Goal: Information Seeking & Learning: Learn about a topic

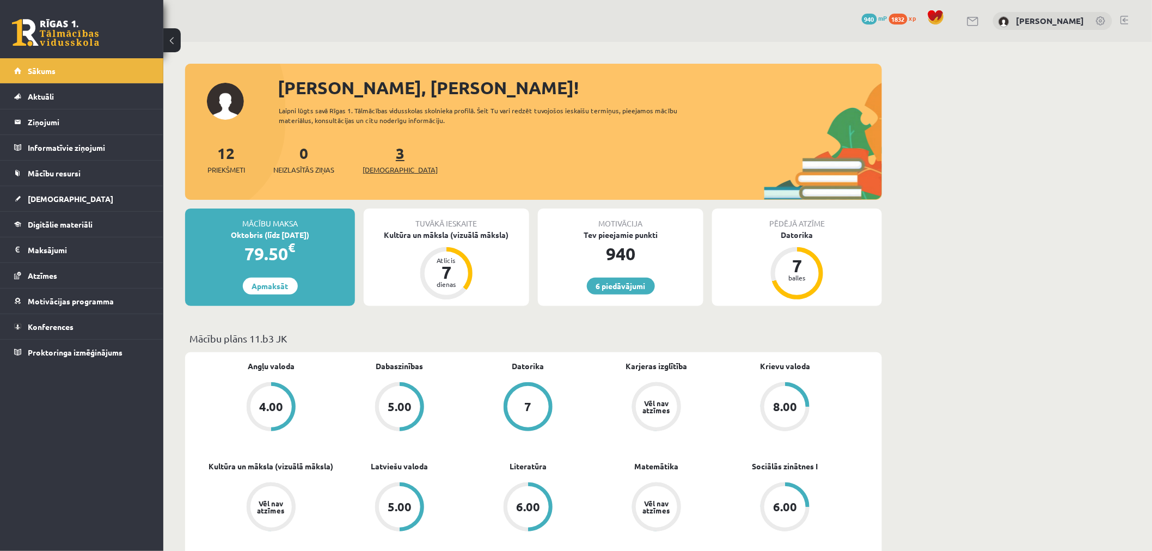
click at [382, 146] on link "3 Ieskaites" at bounding box center [400, 159] width 75 height 32
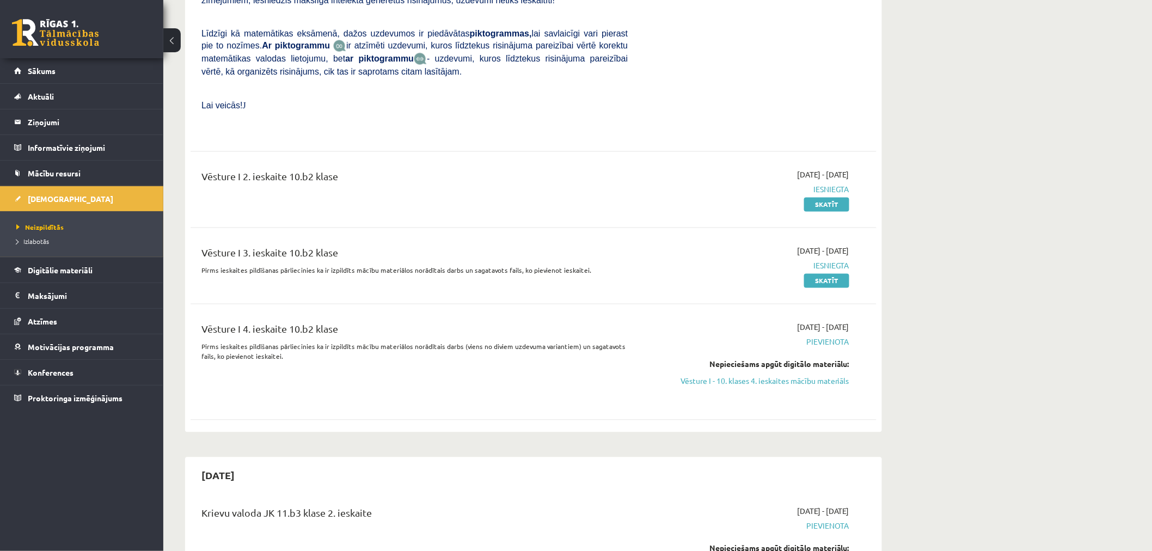
scroll to position [726, 0]
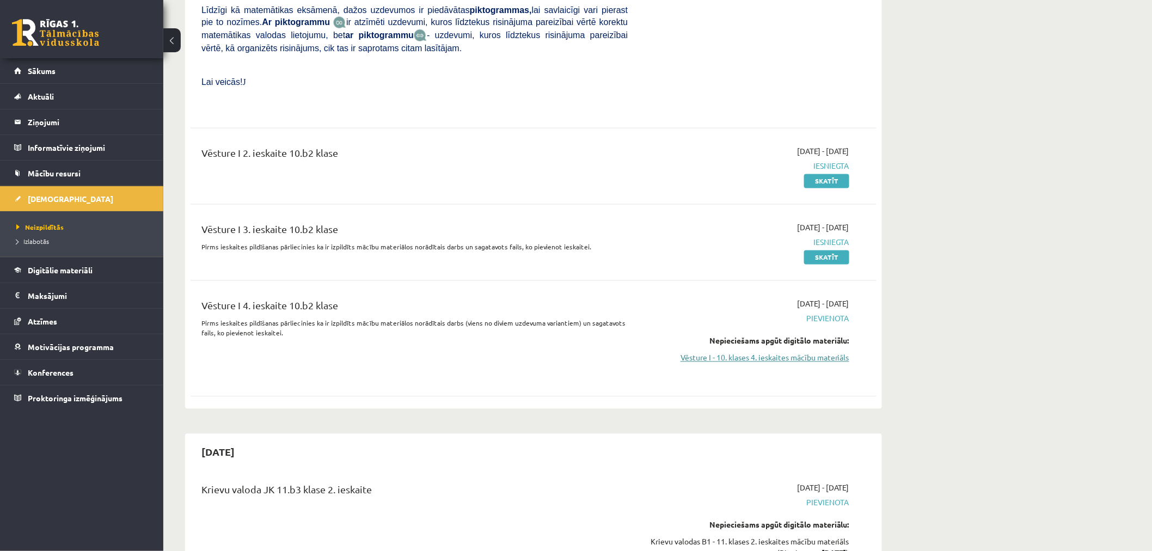
click at [822, 352] on link "Vēsture I - 10. klases 4. ieskaites mācību materiāls" at bounding box center [746, 357] width 205 height 11
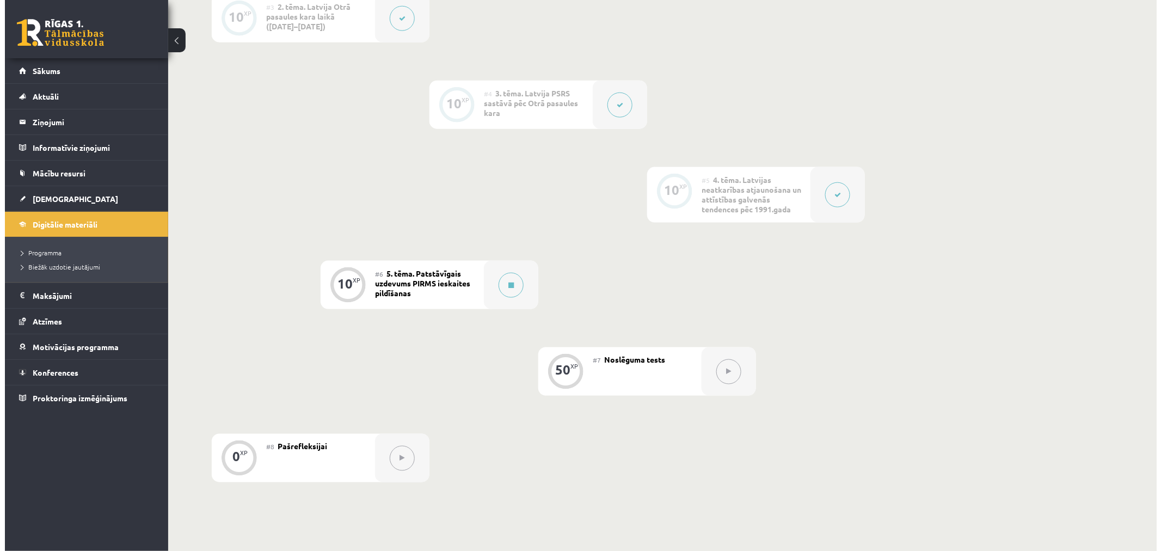
scroll to position [634, 0]
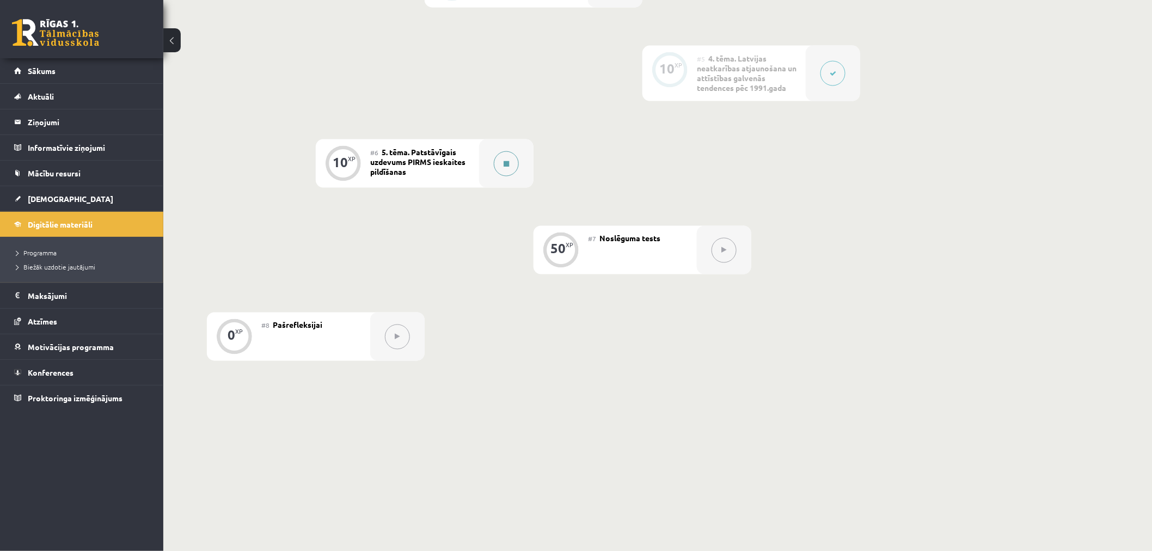
click at [516, 167] on button at bounding box center [506, 163] width 25 height 25
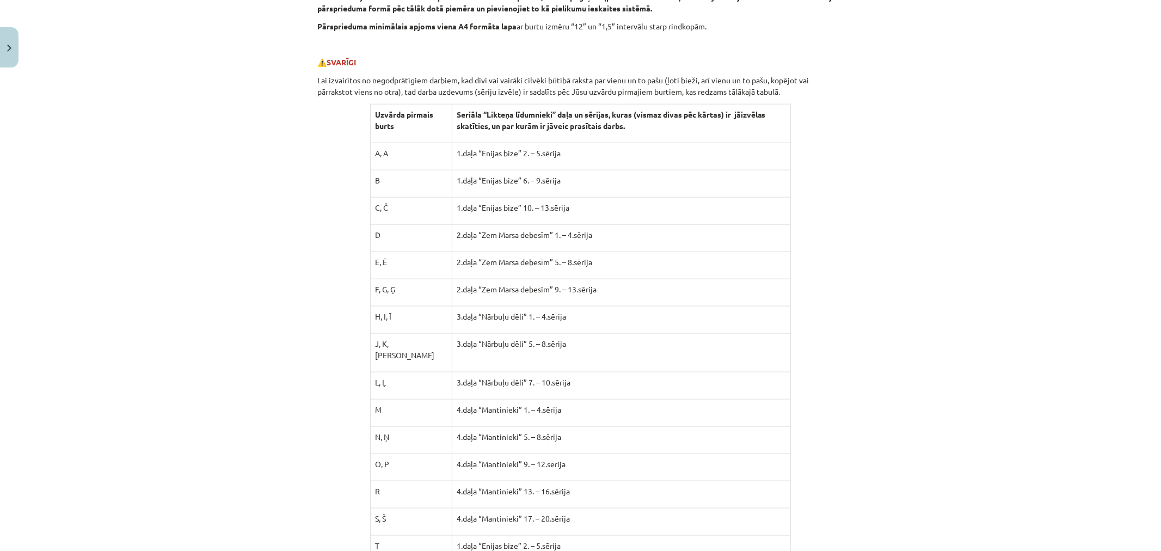
scroll to position [1029, 0]
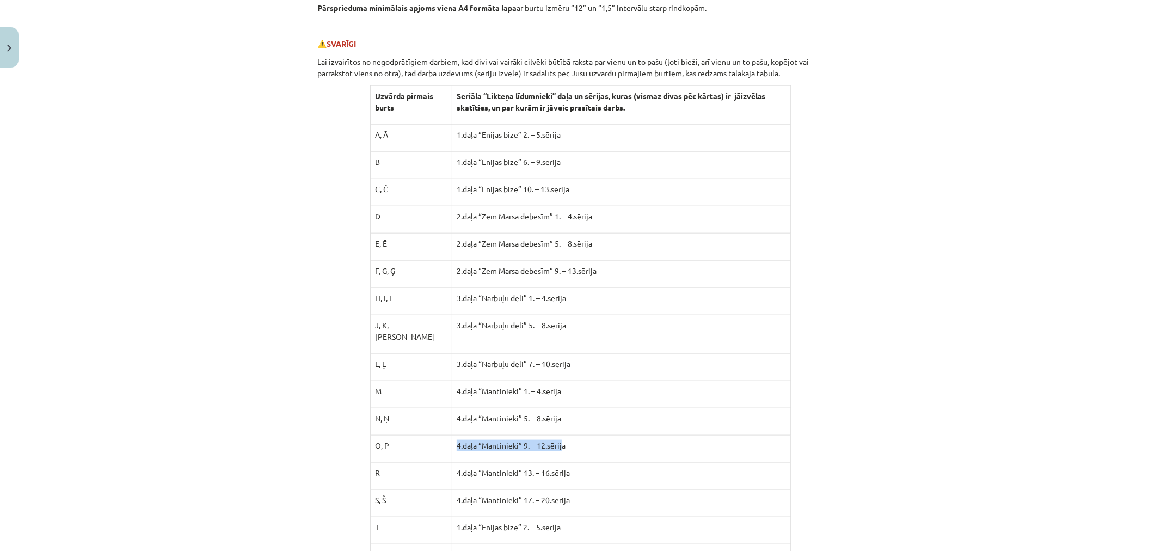
drag, startPoint x: 550, startPoint y: 440, endPoint x: 440, endPoint y: 431, distance: 110.9
click at [452, 436] on td "4.daļa “Mantinieki” 9. – 12.sērija" at bounding box center [621, 449] width 339 height 27
click at [612, 440] on p "4.daļa “Mantinieki” 9. – 12.sērija" at bounding box center [621, 445] width 329 height 11
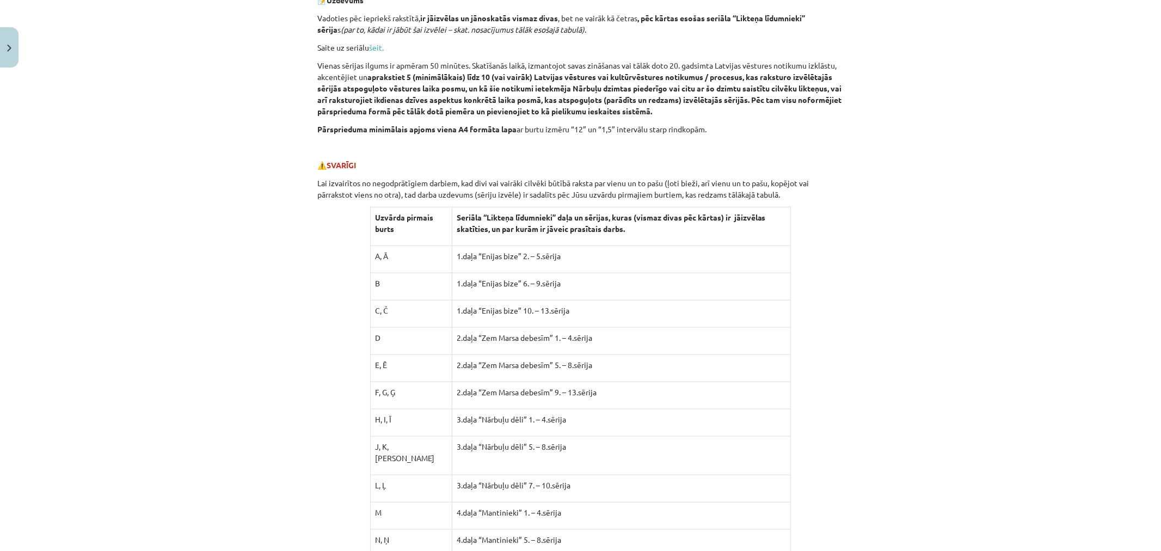
scroll to position [847, 0]
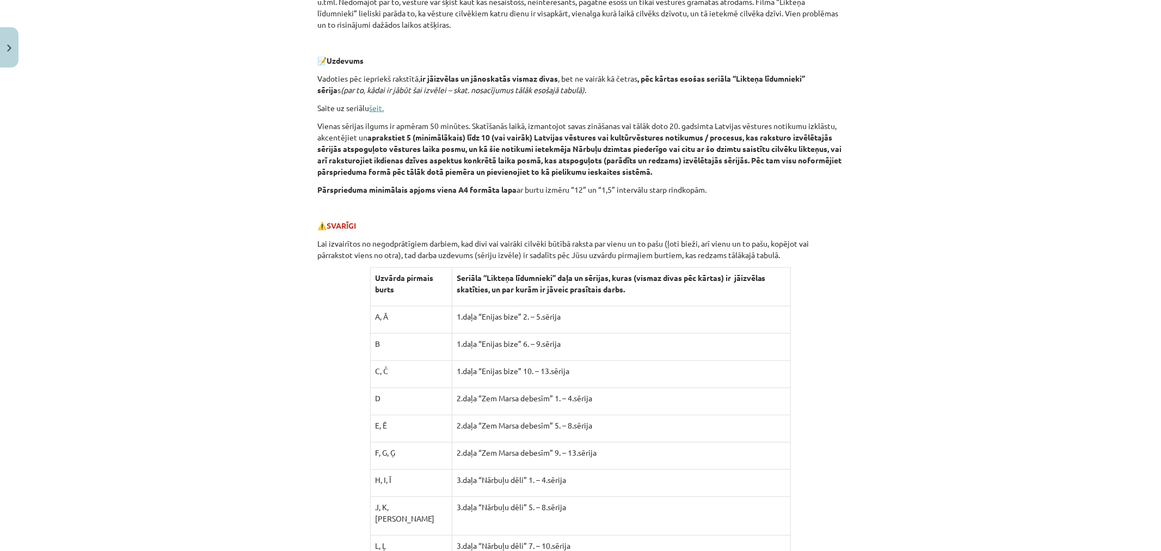
click at [372, 111] on link "šeit." at bounding box center [377, 108] width 15 height 10
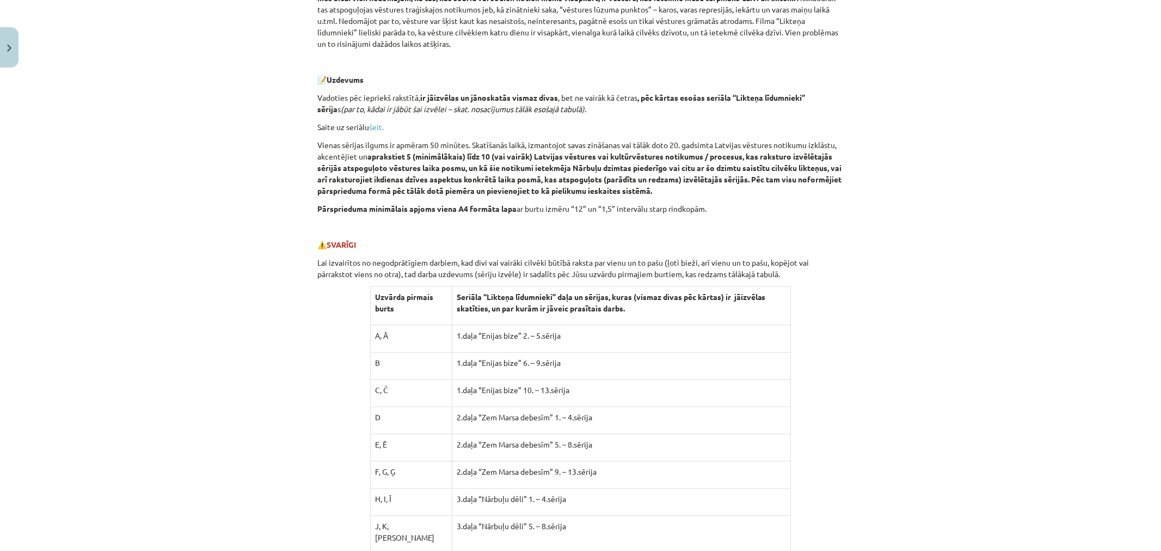
scroll to position [726, 0]
